Goal: Task Accomplishment & Management: Use online tool/utility

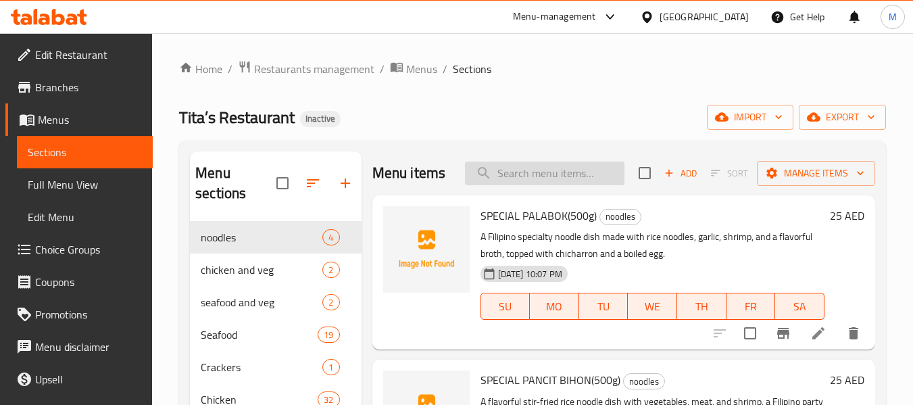
click at [512, 183] on input "search" at bounding box center [545, 174] width 160 height 24
paste input "SPECIAL PALABOK"
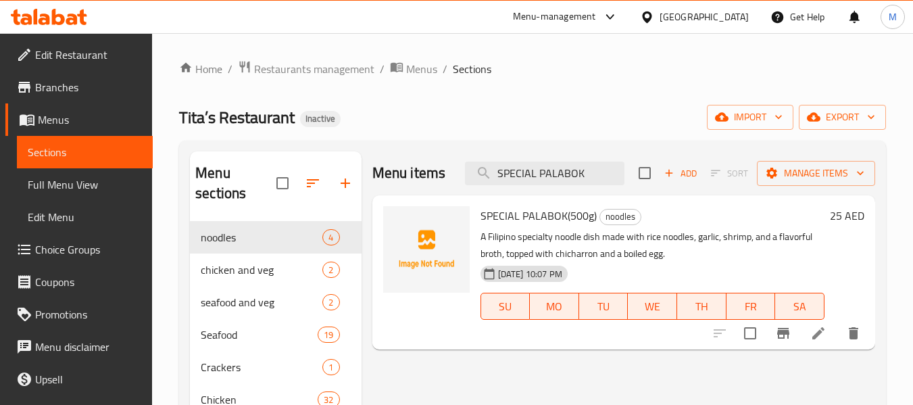
type input "SPECIAL PALABOK"
click at [422, 65] on span "Menus" at bounding box center [421, 69] width 31 height 16
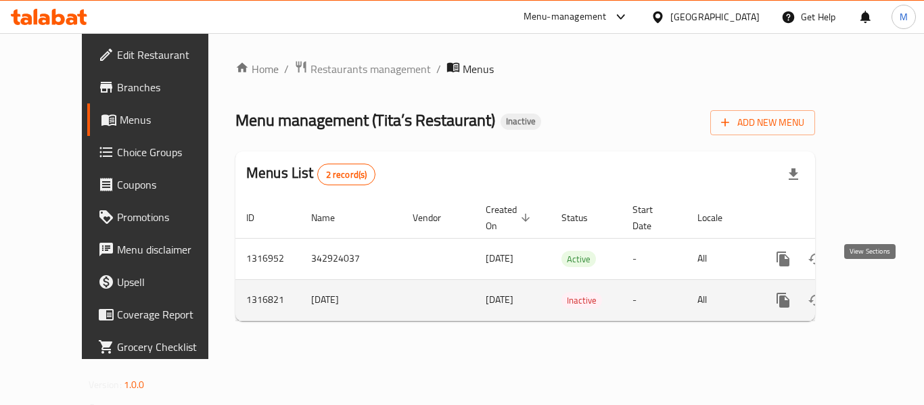
click at [872, 292] on icon "enhanced table" at bounding box center [880, 300] width 16 height 16
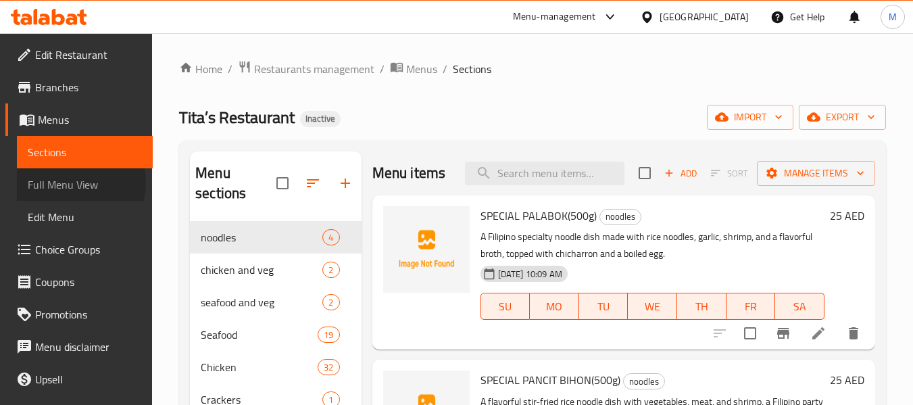
click at [74, 183] on span "Full Menu View" at bounding box center [85, 184] width 114 height 16
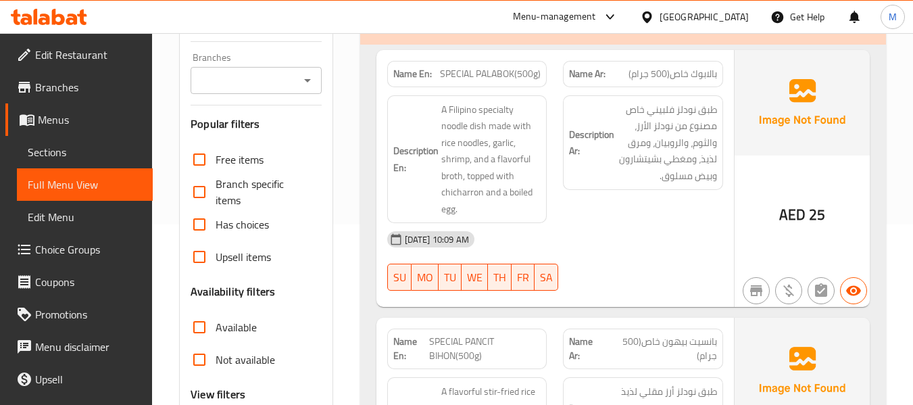
scroll to position [23971, 0]
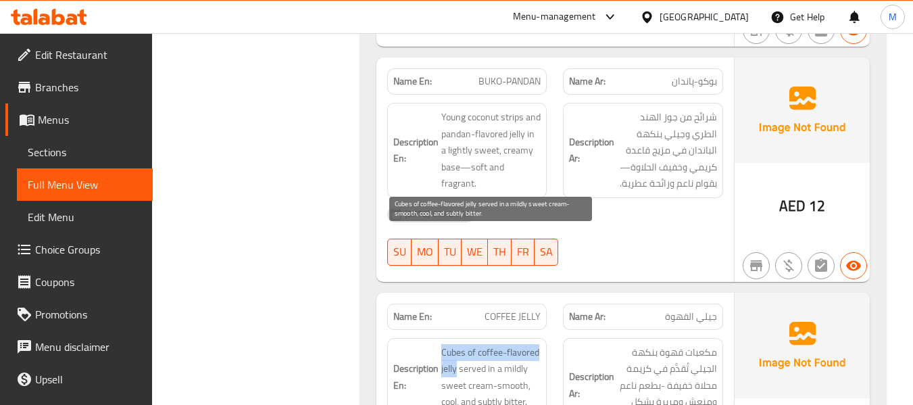
drag, startPoint x: 439, startPoint y: 239, endPoint x: 456, endPoint y: 256, distance: 23.9
click at [456, 344] on h6 "Description En: Cubes of coffee-flavored jelly served in a mildly sweet cream-s…" at bounding box center [467, 377] width 148 height 66
copy span "Cubes of coffee-flavored jelly"
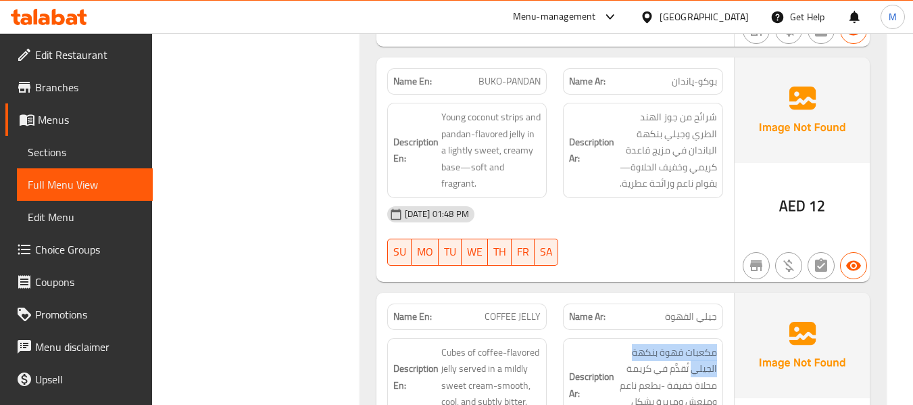
drag, startPoint x: 692, startPoint y: 255, endPoint x: 719, endPoint y: 239, distance: 31.5
click at [718, 338] on div "Description Ar: مكعبات قهوة بنكهة الجيلي تُقدَّم في كريمة محلاة خفيفة -بطعم ناع…" at bounding box center [643, 385] width 160 height 95
copy span "مكعبات قهوة بنكهة الجيلي"
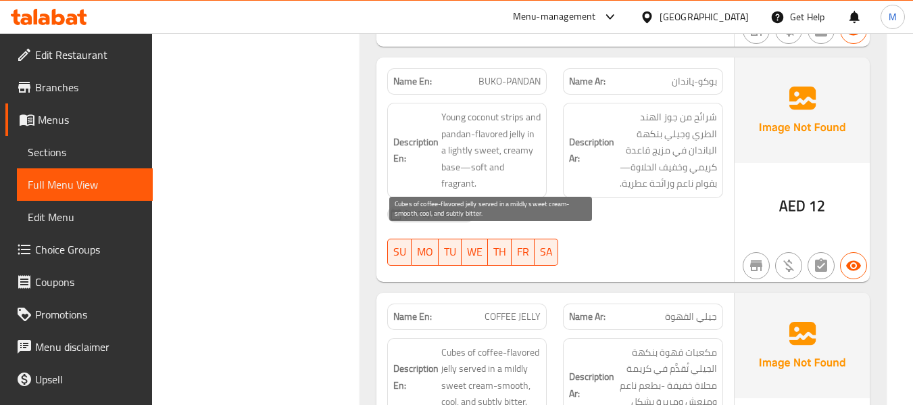
click at [480, 344] on span "Cubes of coffee-flavored jelly served in a mildly sweet cream-smooth, cool, and…" at bounding box center [492, 377] width 100 height 66
copy span "subtly"
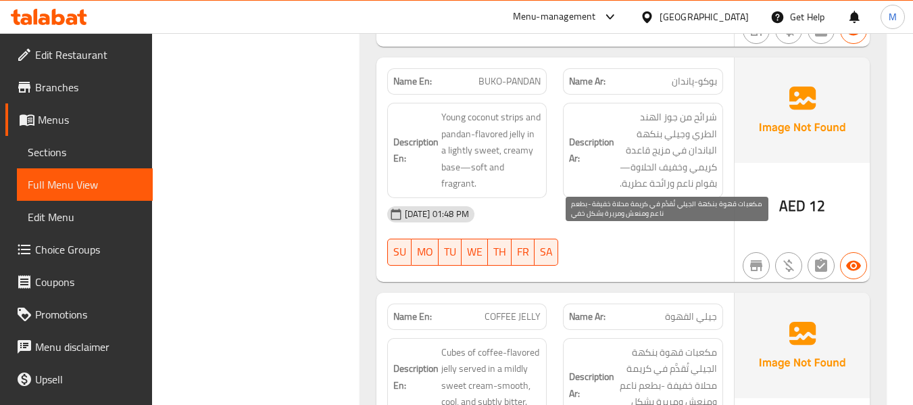
click at [715, 344] on span "مكعبات قهوة بنكهة الجيلي تُقدَّم في كريمة محلاة خفيفة -بطعم ناعم ومنعش ومريرة ب…" at bounding box center [667, 385] width 100 height 83
copy span "خفي"
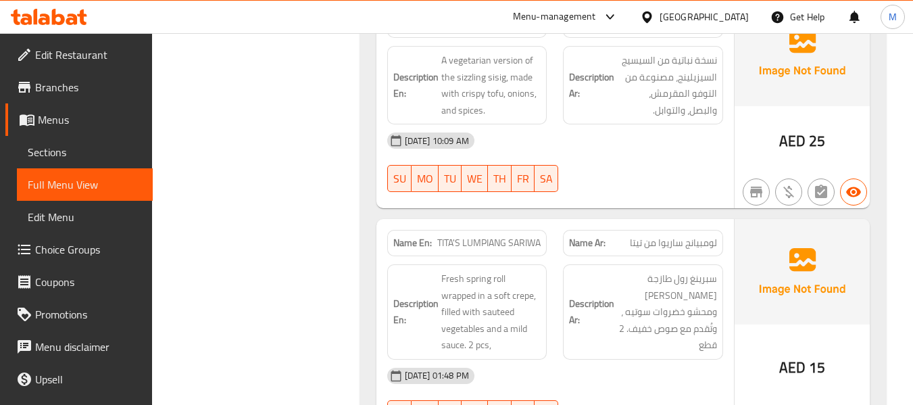
scroll to position [22116, 0]
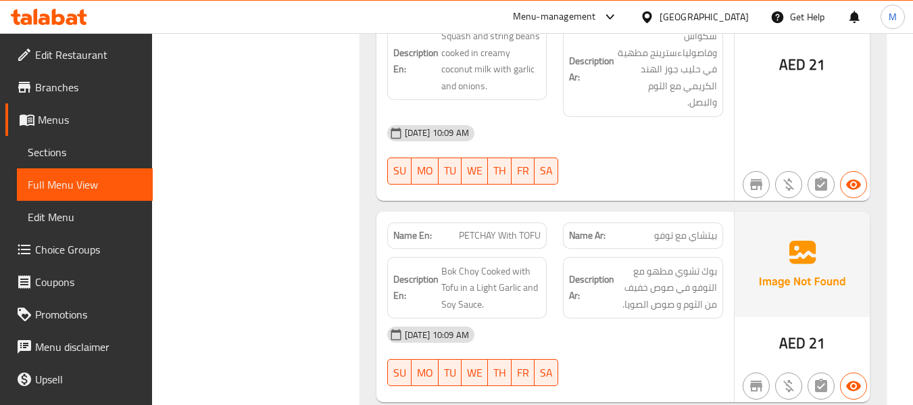
click at [75, 124] on span "Menus" at bounding box center [90, 120] width 104 height 16
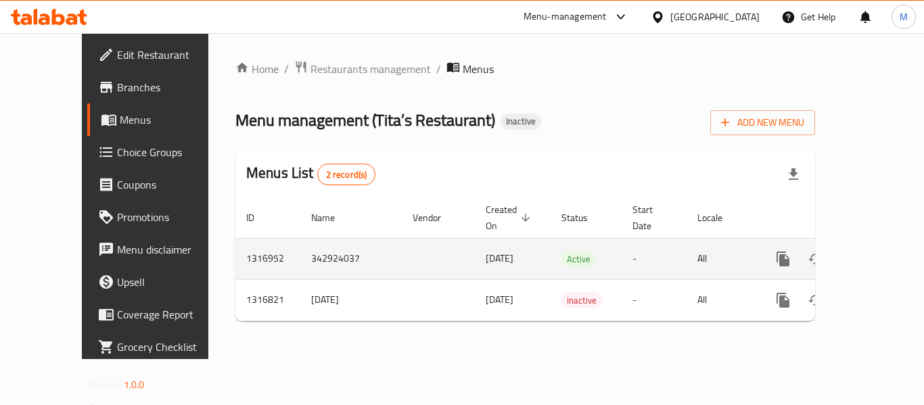
click at [877, 251] on icon "enhanced table" at bounding box center [880, 259] width 16 height 16
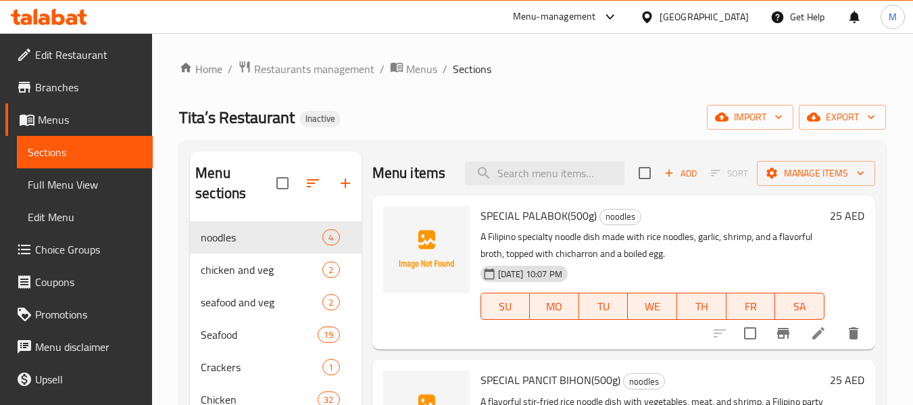
click at [90, 176] on span "Full Menu View" at bounding box center [85, 184] width 114 height 16
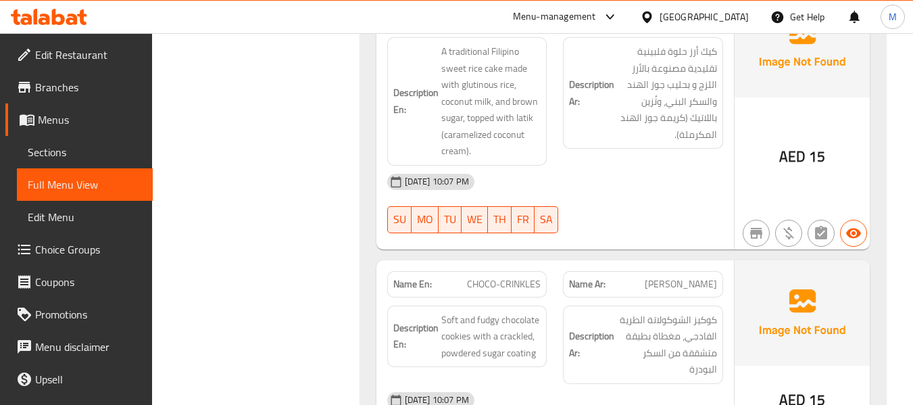
scroll to position [24225, 0]
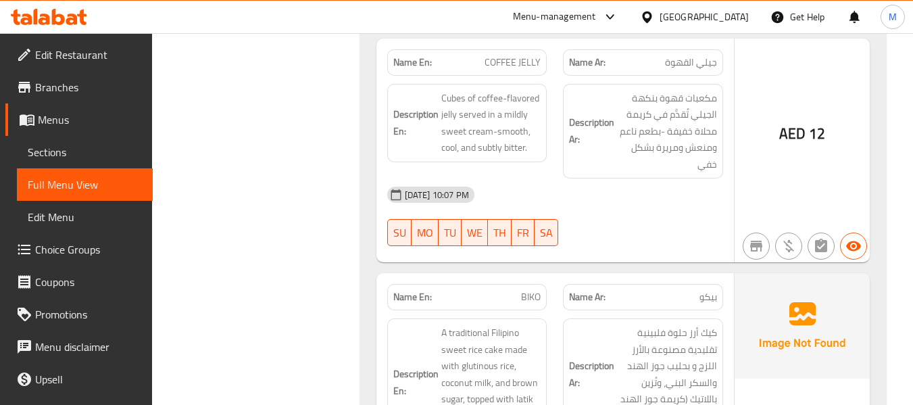
click at [82, 50] on span "Edit Restaurant" at bounding box center [88, 55] width 107 height 16
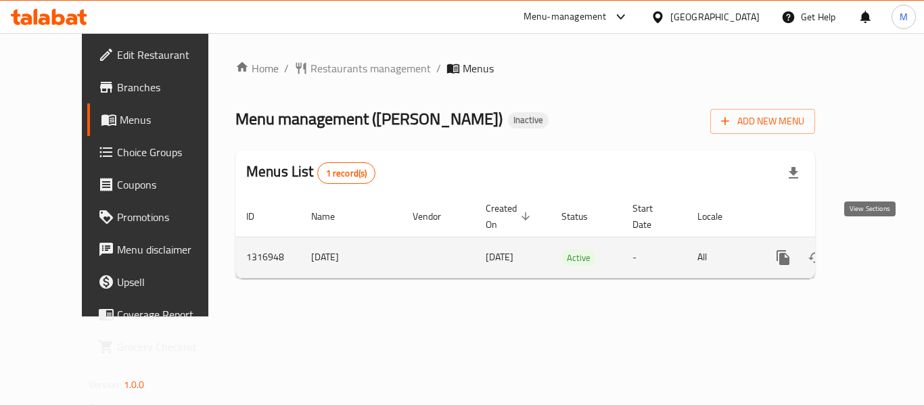
click at [872, 249] on icon "enhanced table" at bounding box center [880, 257] width 16 height 16
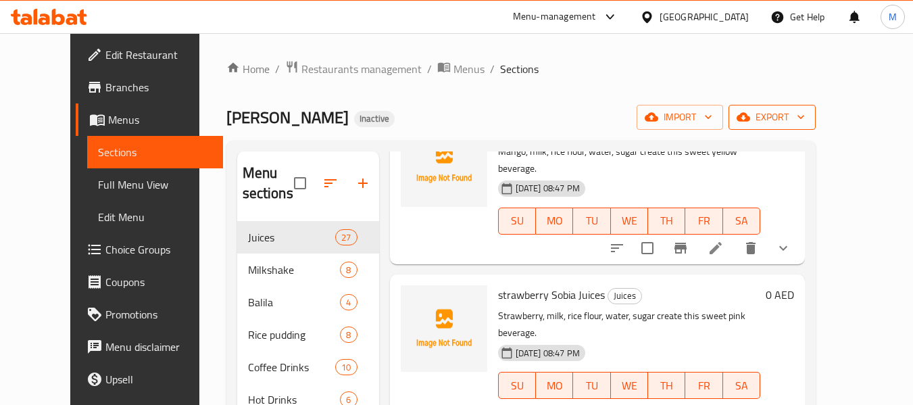
click at [808, 116] on icon "button" at bounding box center [801, 117] width 14 height 14
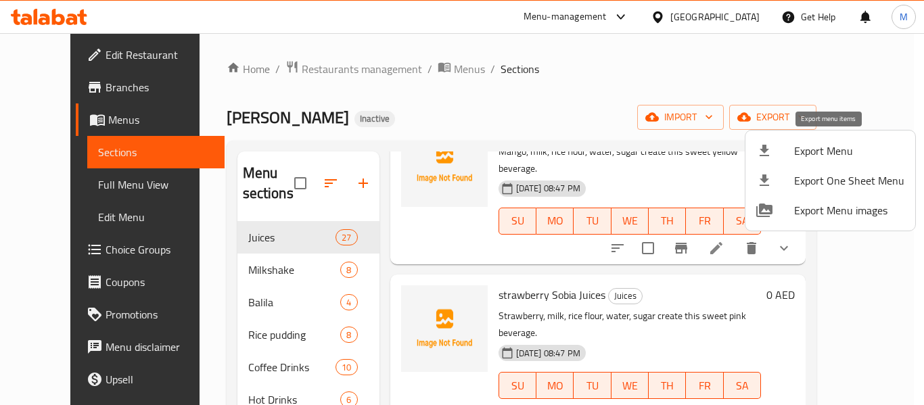
click at [797, 145] on span "Export Menu" at bounding box center [849, 151] width 110 height 16
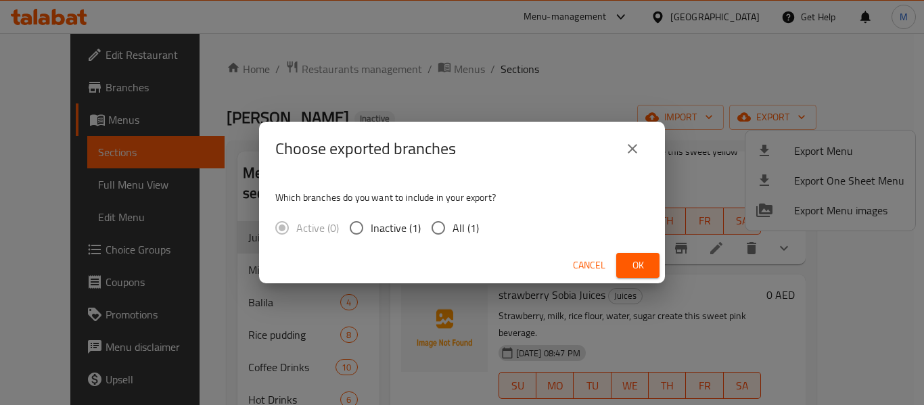
click at [427, 231] on input "All (1)" at bounding box center [438, 228] width 28 height 28
radio input "true"
click at [656, 262] on button "Ok" at bounding box center [637, 265] width 43 height 25
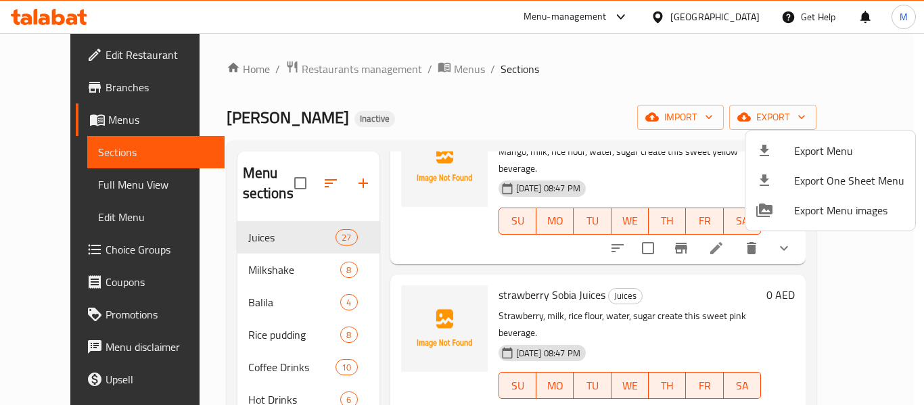
click at [73, 185] on div at bounding box center [462, 202] width 924 height 405
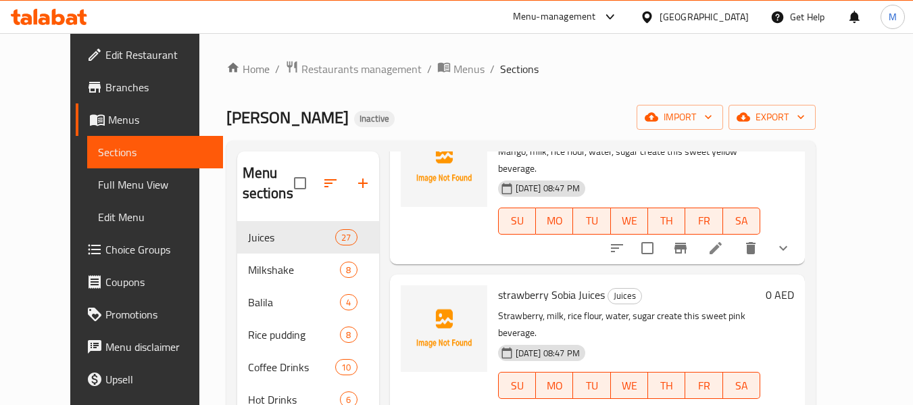
drag, startPoint x: 73, startPoint y: 185, endPoint x: 421, endPoint y: 3, distance: 392.2
click at [98, 185] on span "Full Menu View" at bounding box center [155, 184] width 114 height 16
